Goal: Task Accomplishment & Management: Manage account settings

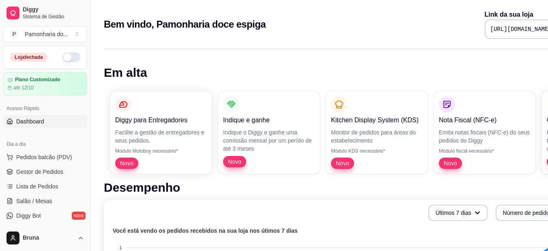
click at [66, 61] on button "button" at bounding box center [71, 57] width 18 height 10
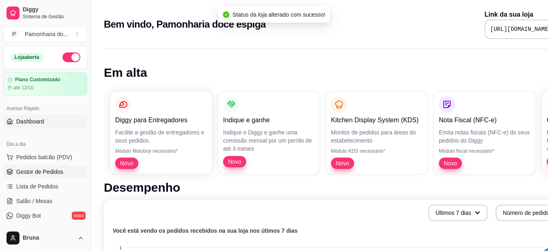
click at [59, 171] on span "Gestor de Pedidos" at bounding box center [39, 171] width 47 height 8
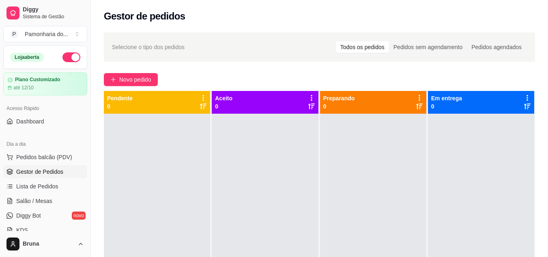
click at [409, 133] on div at bounding box center [373, 242] width 106 height 257
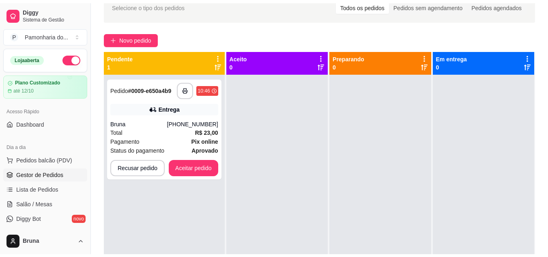
scroll to position [26, 0]
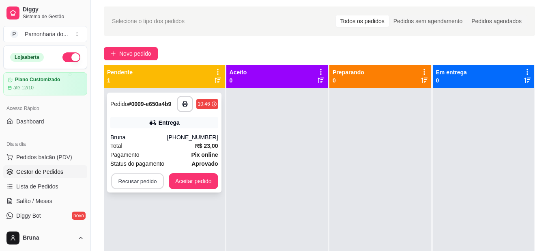
click at [134, 179] on button "Recusar pedido" at bounding box center [137, 181] width 53 height 16
click at [124, 164] on button "não" at bounding box center [122, 160] width 30 height 15
click at [179, 179] on button "Aceitar pedido" at bounding box center [193, 181] width 48 height 16
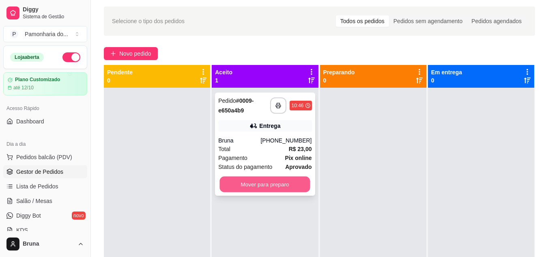
click at [256, 184] on button "Mover para preparo" at bounding box center [265, 184] width 90 height 16
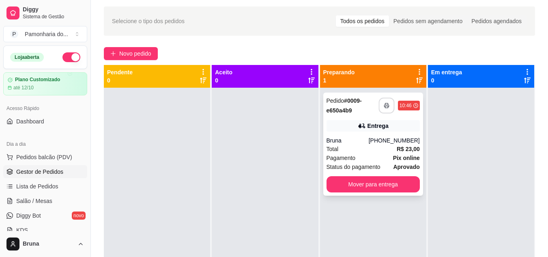
click at [384, 107] on icon "button" at bounding box center [387, 106] width 6 height 6
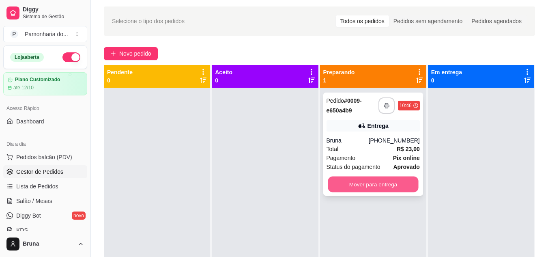
click at [353, 189] on button "Mover para entrega" at bounding box center [373, 184] width 90 height 16
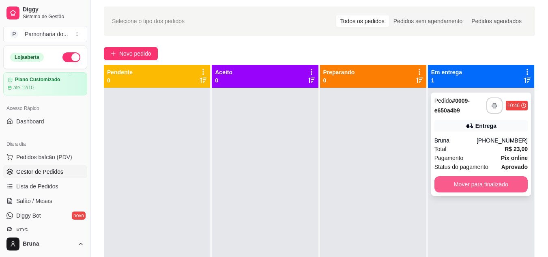
click at [459, 182] on button "Mover para finalizado" at bounding box center [480, 184] width 93 height 16
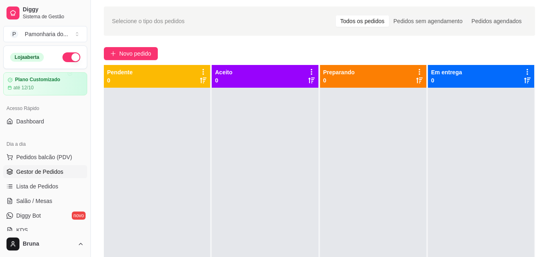
click at [232, 162] on div at bounding box center [265, 216] width 106 height 257
